Goal: Find specific page/section: Find specific page/section

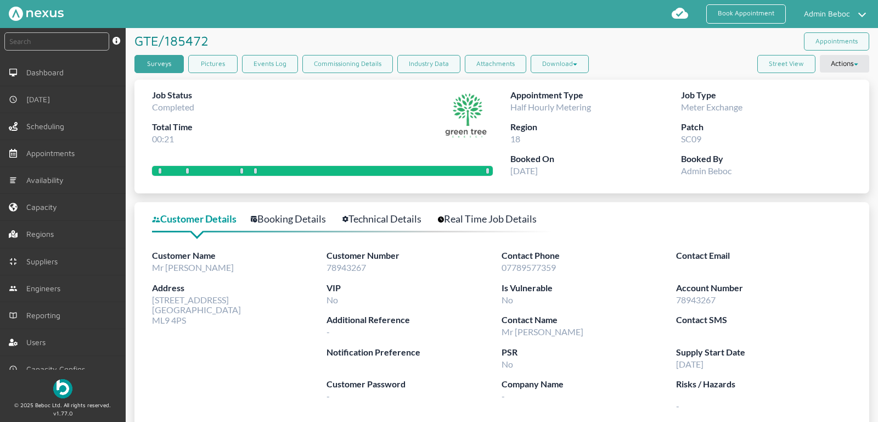
click at [160, 60] on link "Surveys" at bounding box center [159, 64] width 49 height 18
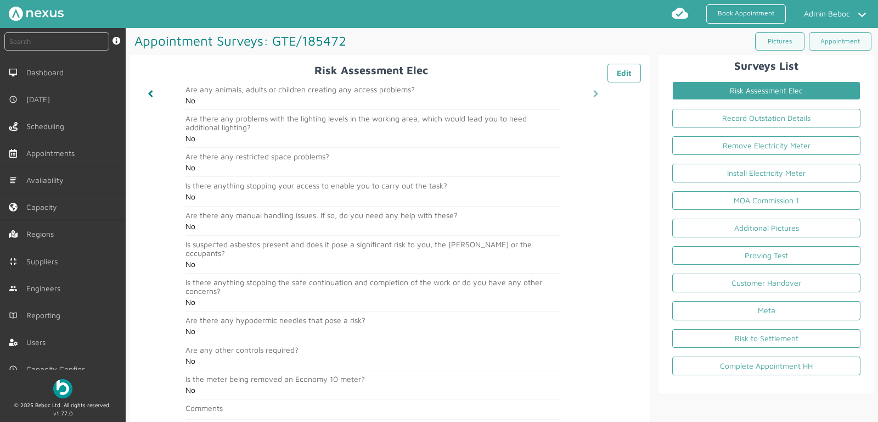
click at [598, 94] on link at bounding box center [596, 94] width 23 height 26
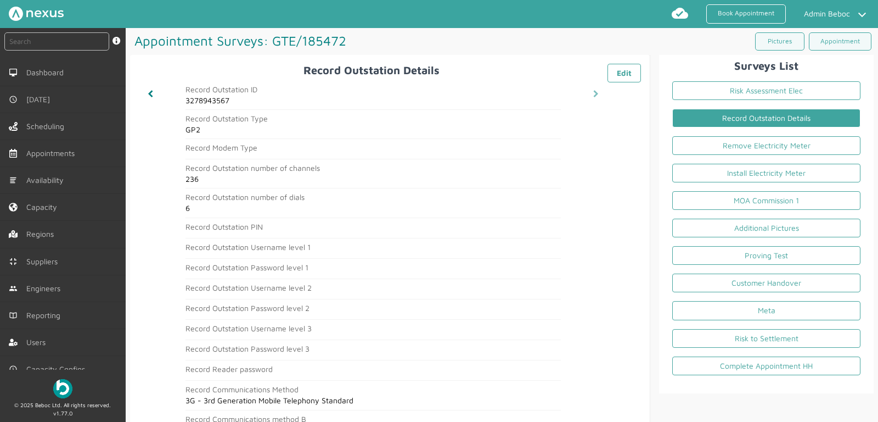
click at [598, 94] on link at bounding box center [596, 94] width 23 height 26
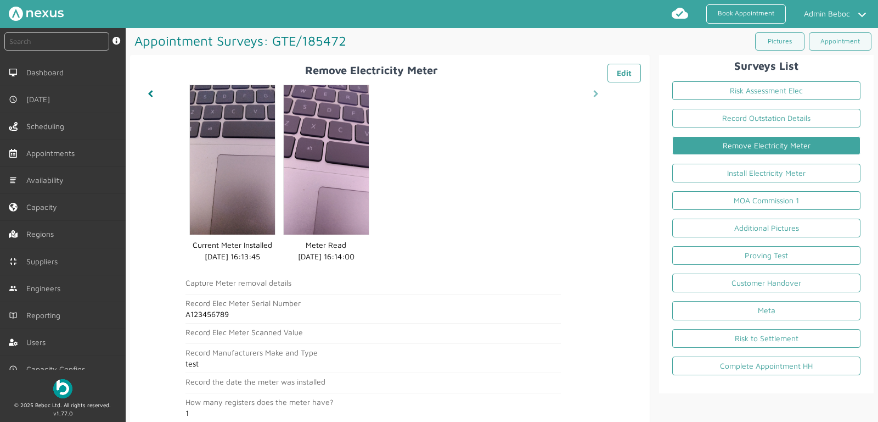
click at [598, 94] on link at bounding box center [596, 94] width 23 height 26
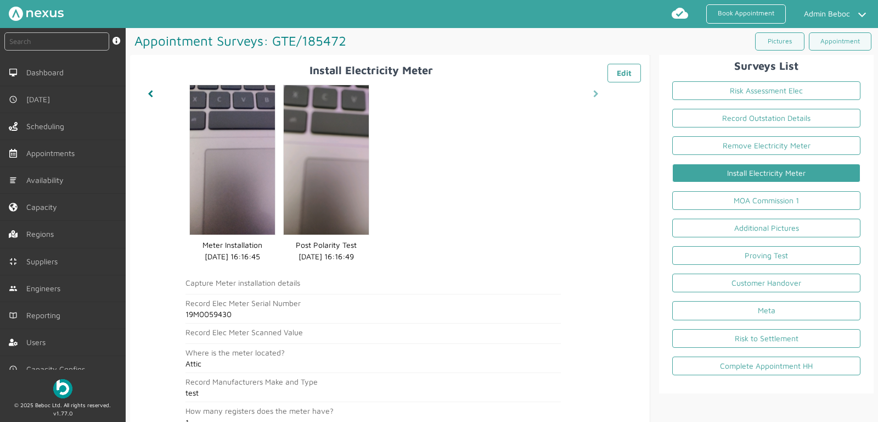
click at [598, 94] on link at bounding box center [596, 94] width 23 height 26
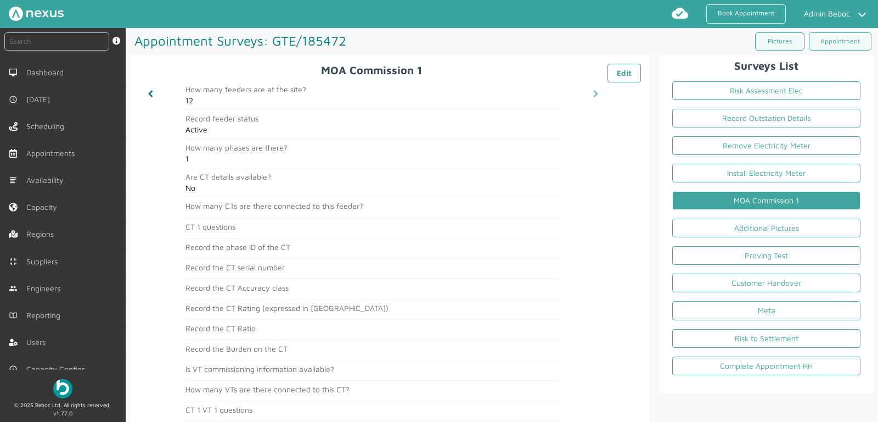
click at [598, 94] on link at bounding box center [596, 94] width 23 height 26
